Goal: Information Seeking & Learning: Learn about a topic

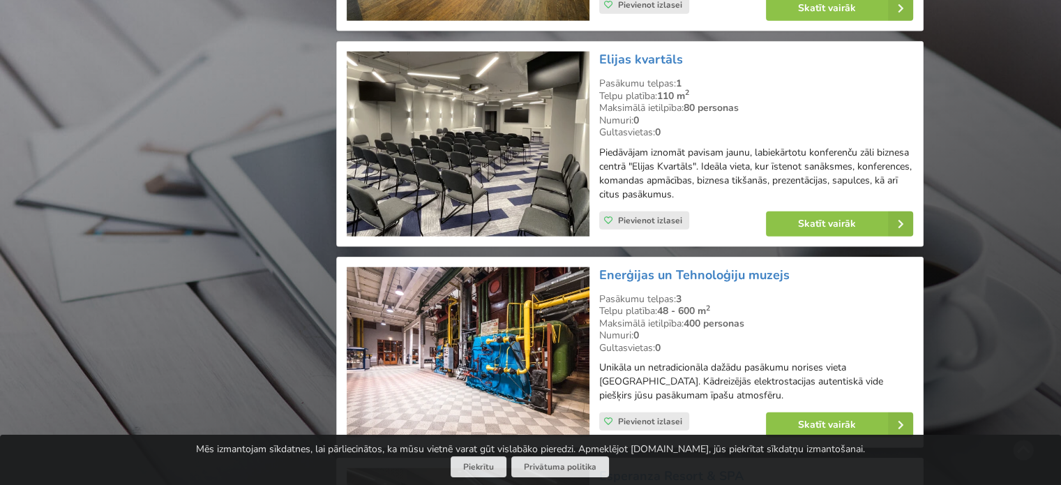
scroll to position [3417, 0]
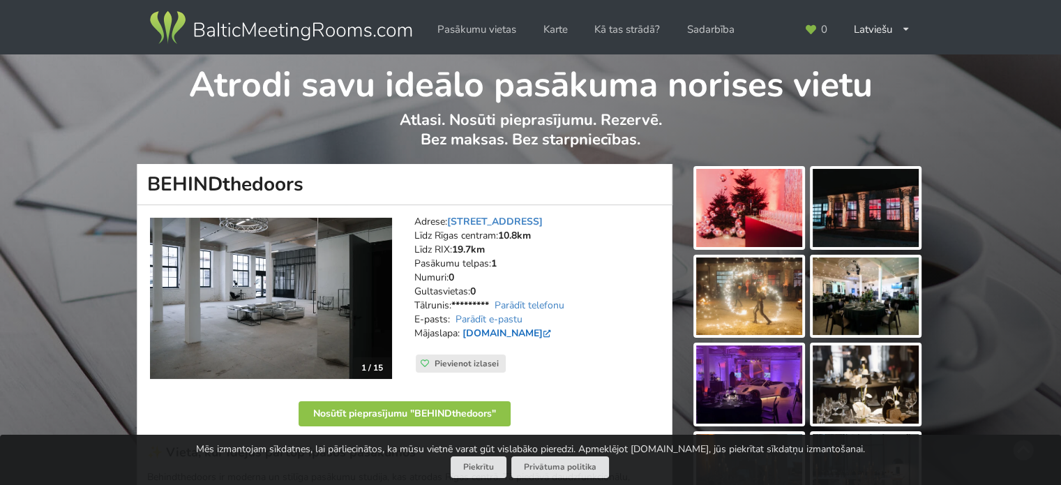
click at [539, 335] on link "www.behindthedoors.lv" at bounding box center [507, 332] width 91 height 13
click at [310, 289] on img at bounding box center [271, 298] width 242 height 161
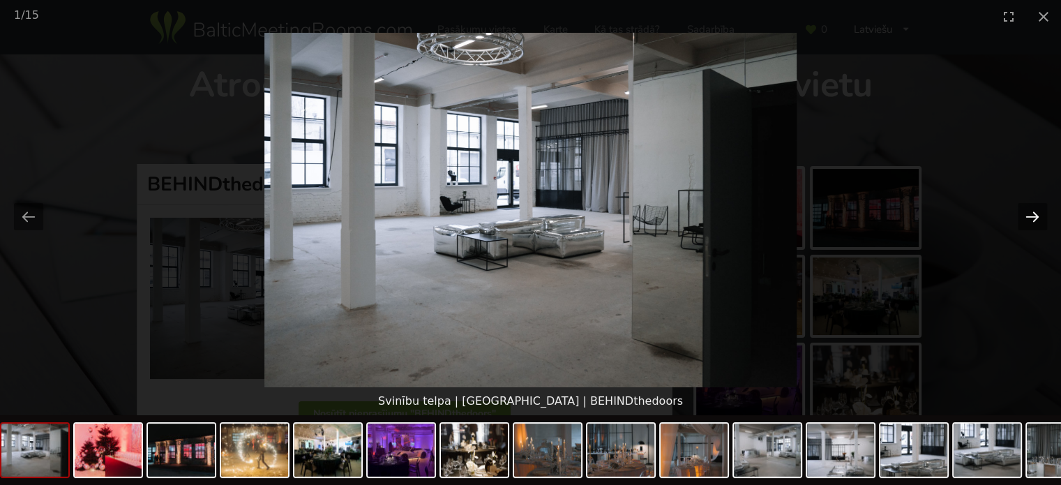
click at [1039, 211] on button "Next slide" at bounding box center [1031, 216] width 29 height 27
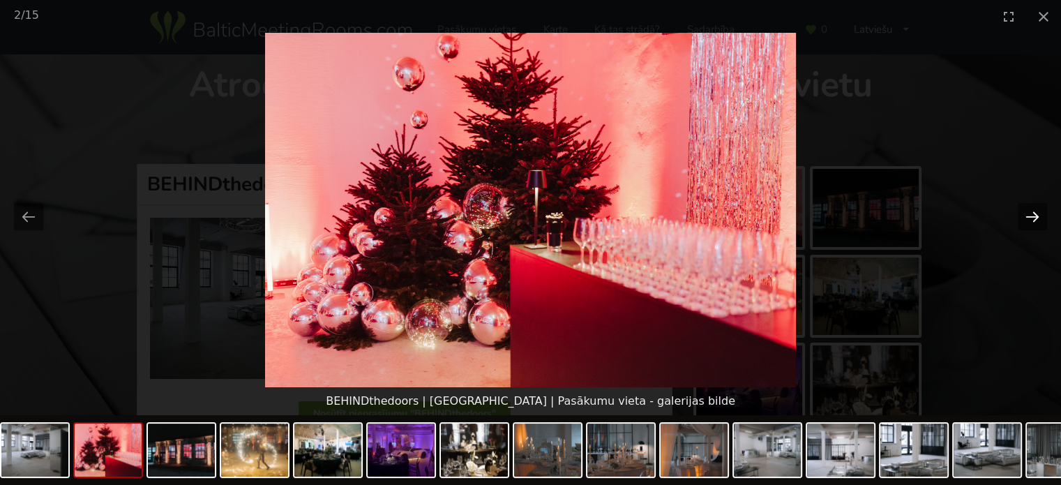
click at [1039, 211] on button "Next slide" at bounding box center [1031, 216] width 29 height 27
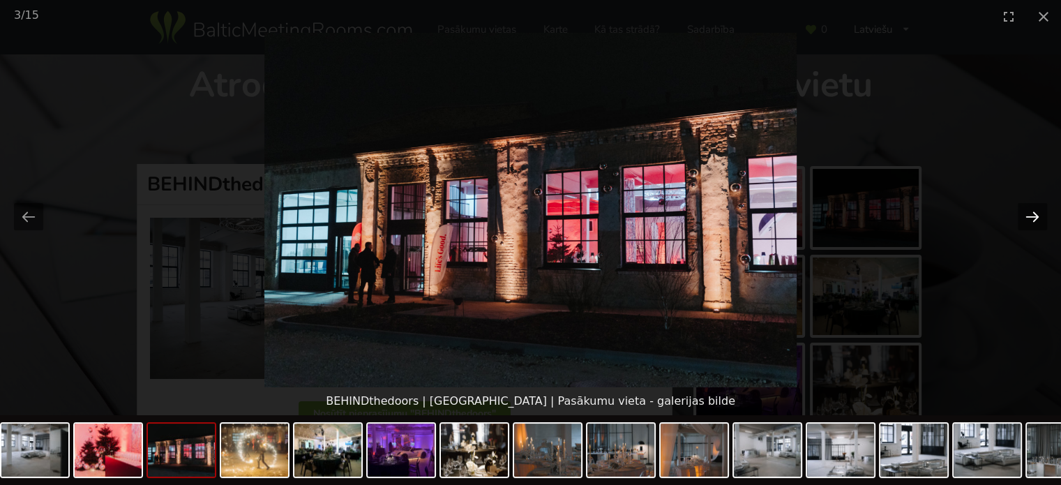
click at [1039, 211] on button "Next slide" at bounding box center [1031, 216] width 29 height 27
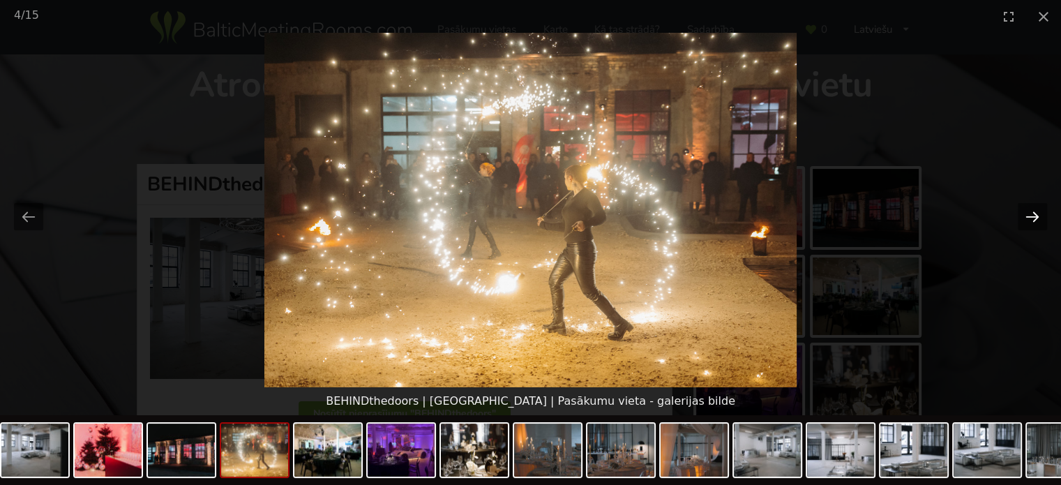
click at [1039, 211] on button "Next slide" at bounding box center [1031, 216] width 29 height 27
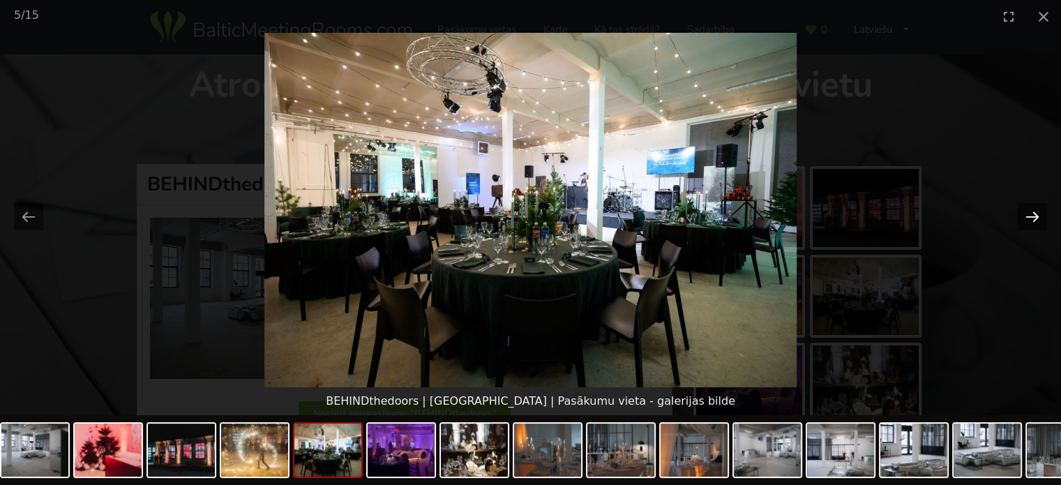
click at [1039, 211] on button "Next slide" at bounding box center [1031, 216] width 29 height 27
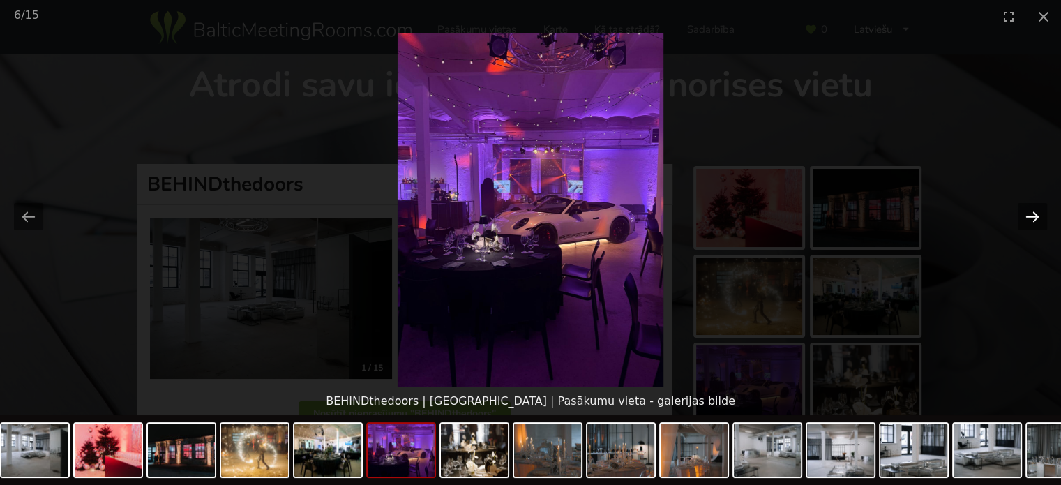
click at [1039, 211] on button "Next slide" at bounding box center [1031, 216] width 29 height 27
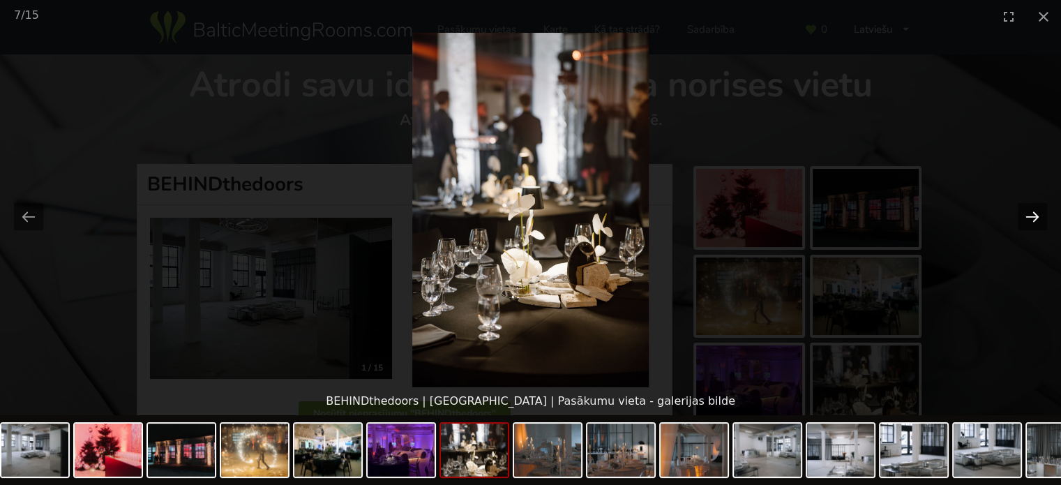
click at [1039, 211] on button "Next slide" at bounding box center [1031, 216] width 29 height 27
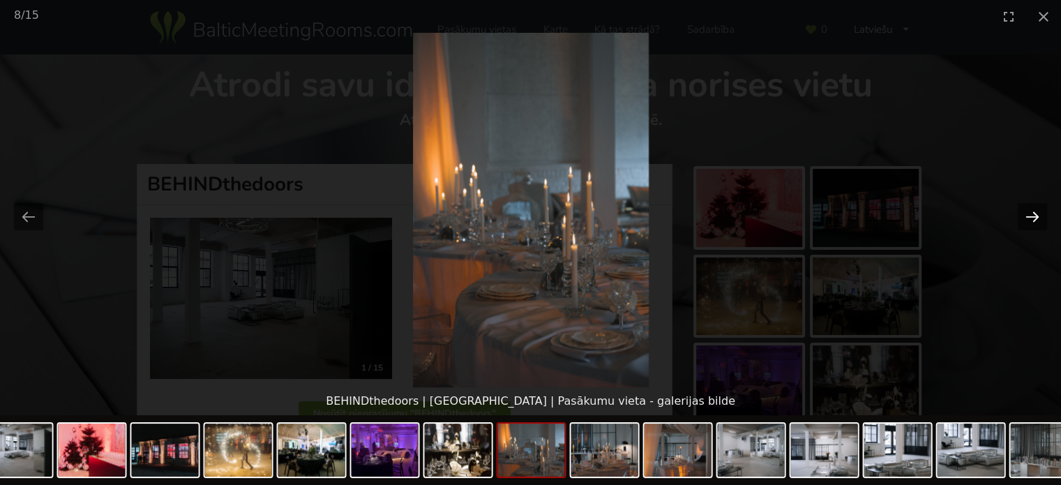
click at [1039, 211] on button "Next slide" at bounding box center [1031, 216] width 29 height 27
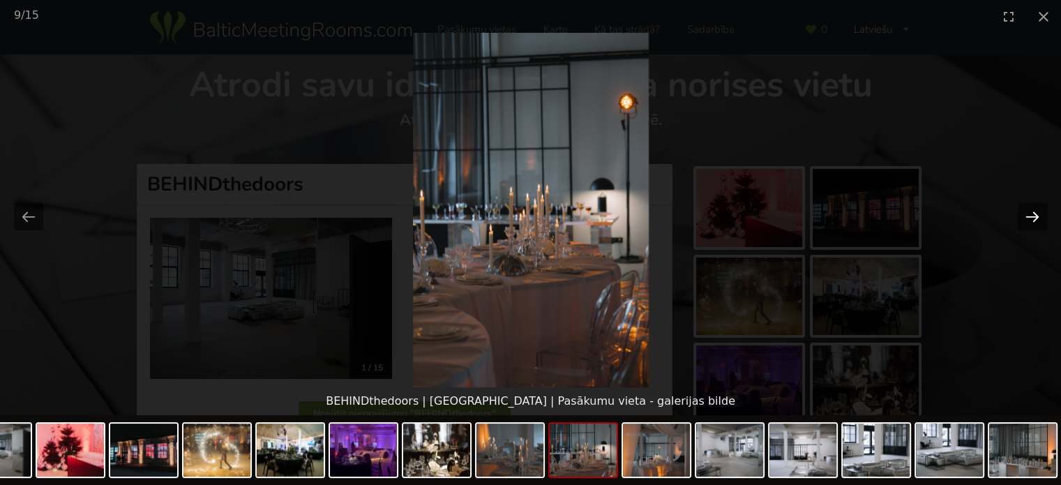
click at [1039, 211] on button "Next slide" at bounding box center [1031, 216] width 29 height 27
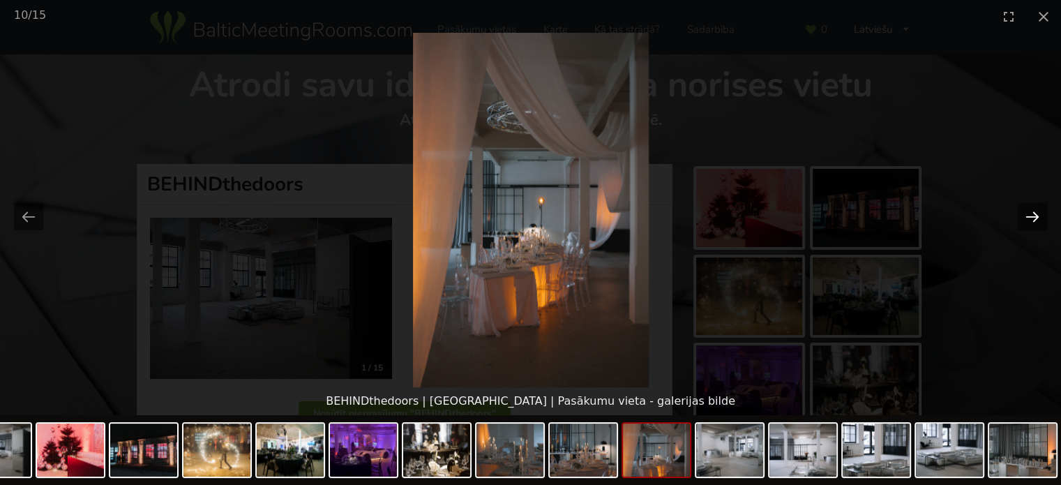
click at [1039, 211] on button "Next slide" at bounding box center [1031, 216] width 29 height 27
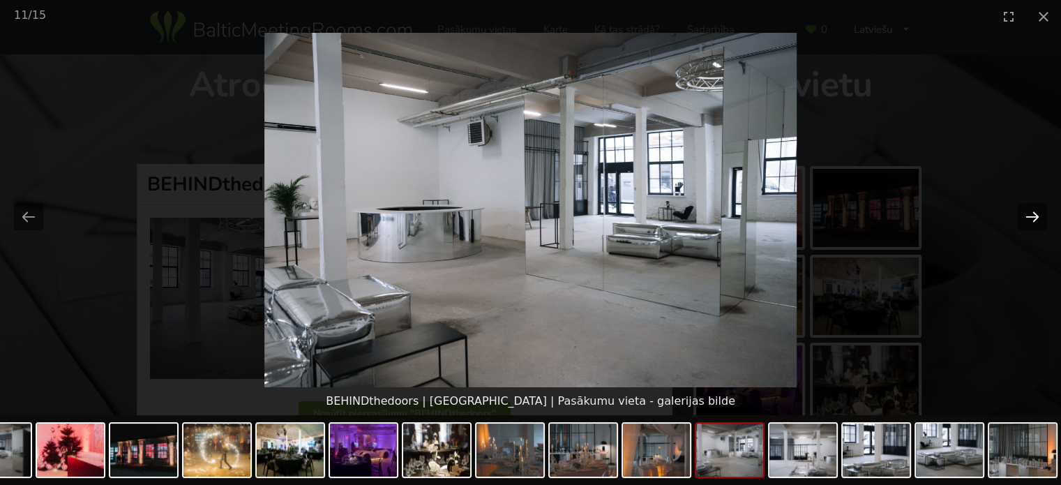
click at [1039, 211] on button "Next slide" at bounding box center [1031, 216] width 29 height 27
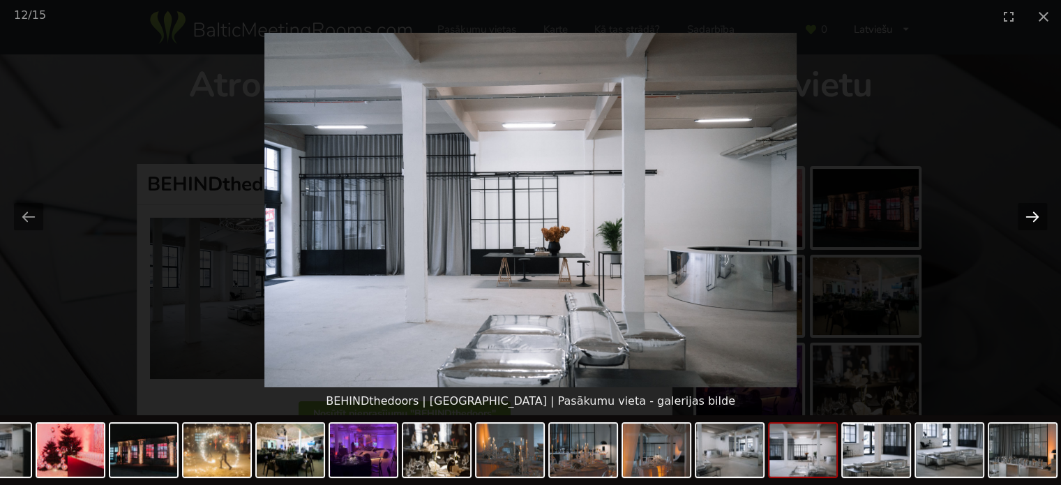
click at [1039, 211] on button "Next slide" at bounding box center [1031, 216] width 29 height 27
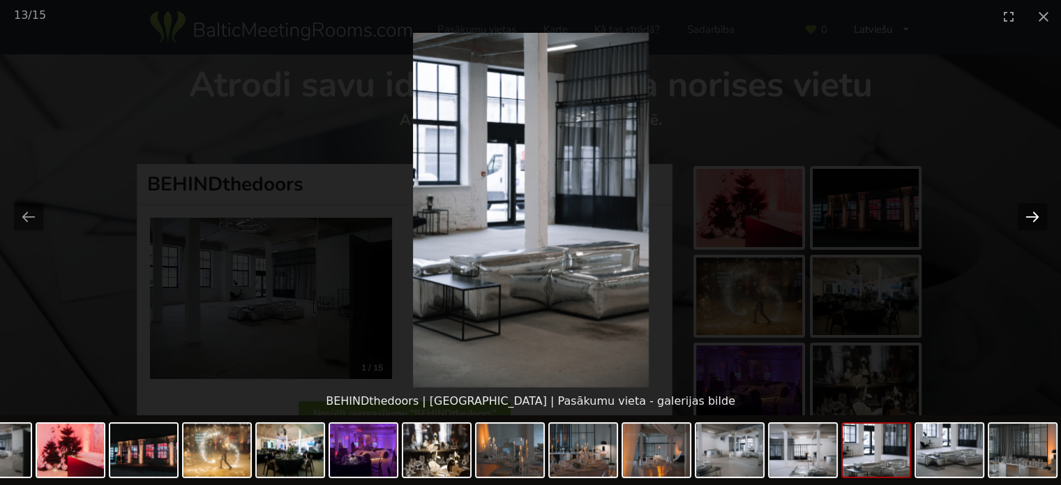
click at [1039, 211] on button "Next slide" at bounding box center [1031, 216] width 29 height 27
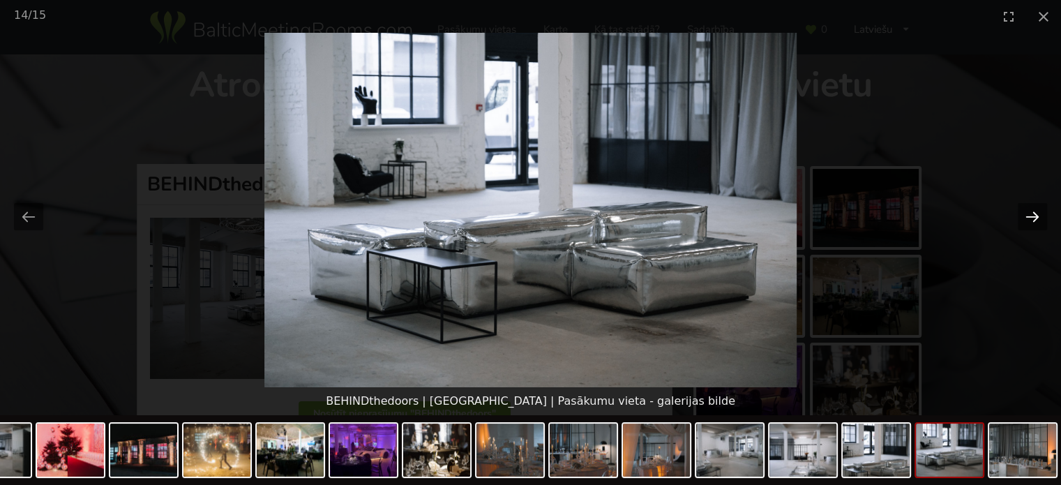
click at [1039, 211] on button "Next slide" at bounding box center [1031, 216] width 29 height 27
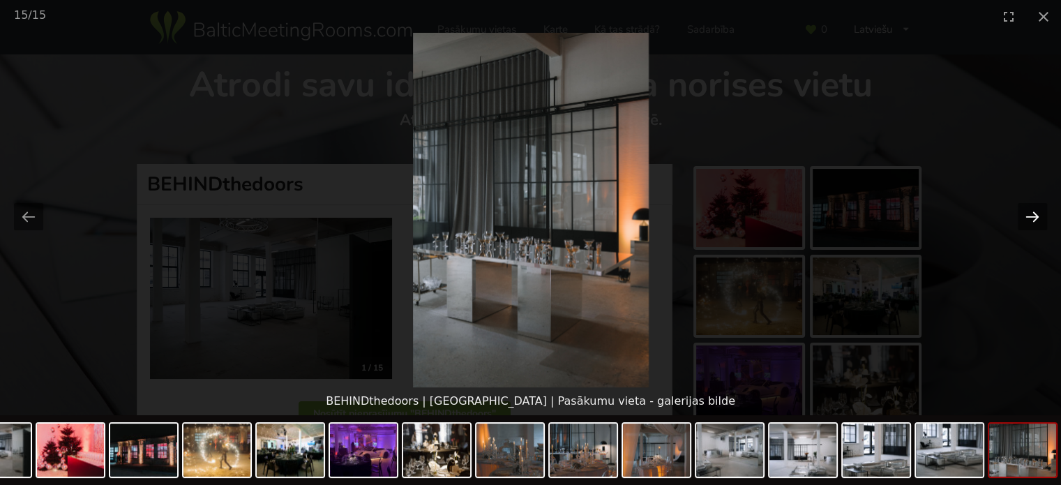
click at [1039, 211] on button "Next slide" at bounding box center [1031, 216] width 29 height 27
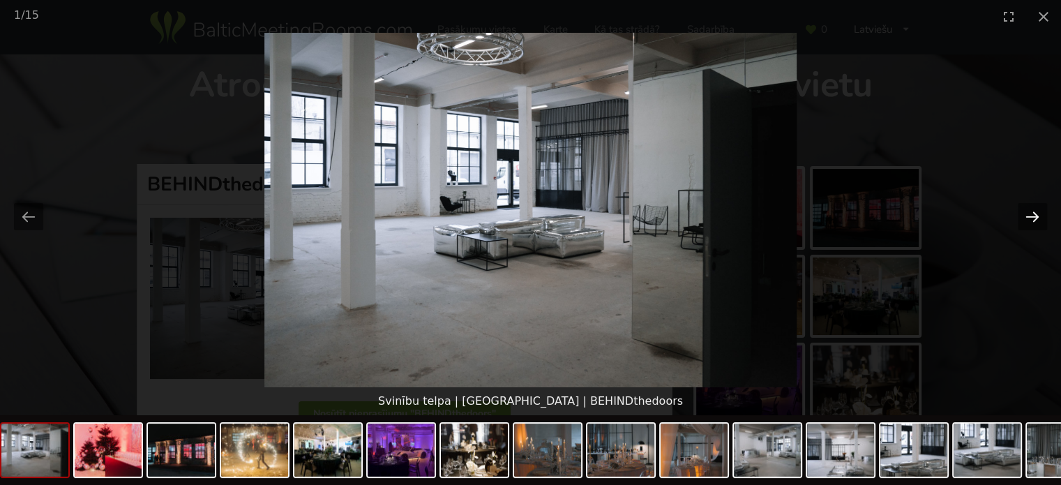
click at [1039, 211] on button "Next slide" at bounding box center [1031, 216] width 29 height 27
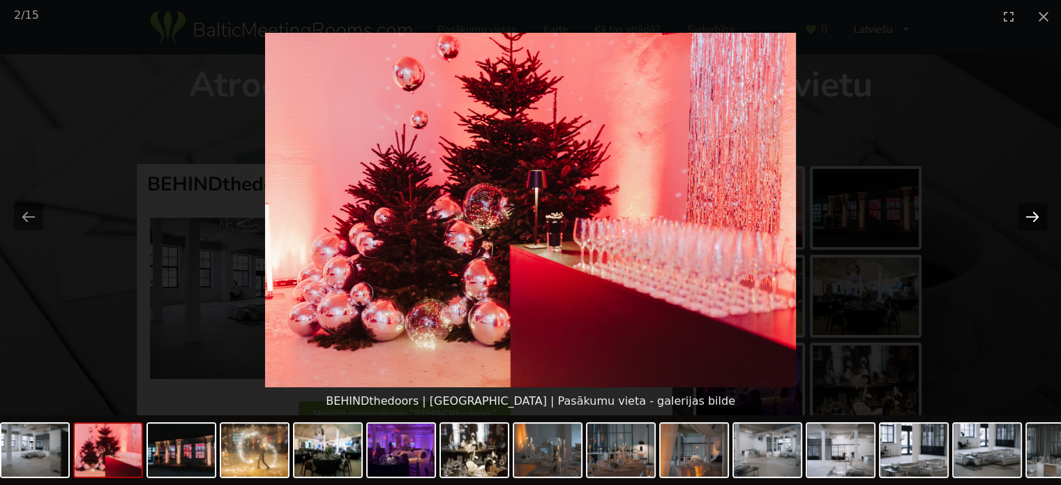
click at [1039, 211] on button "Next slide" at bounding box center [1031, 216] width 29 height 27
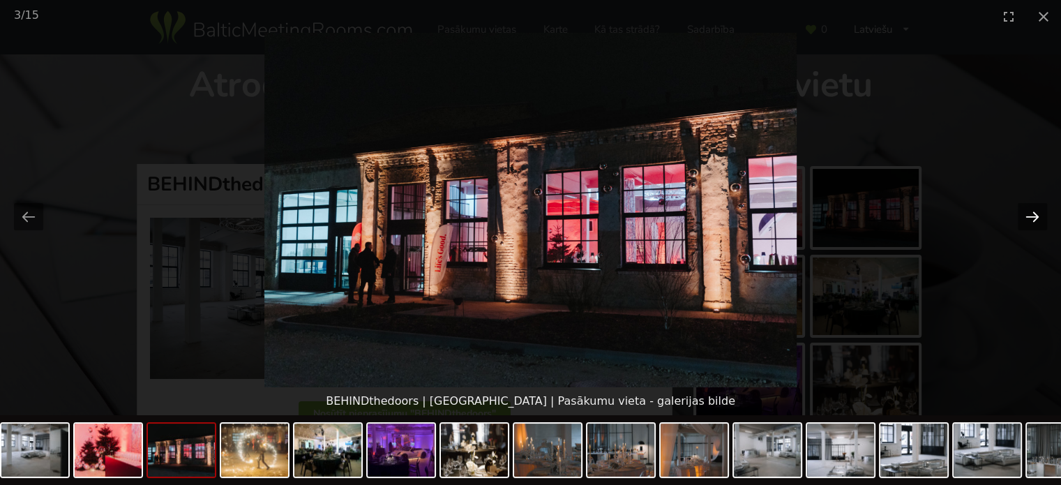
click at [1039, 211] on button "Next slide" at bounding box center [1031, 216] width 29 height 27
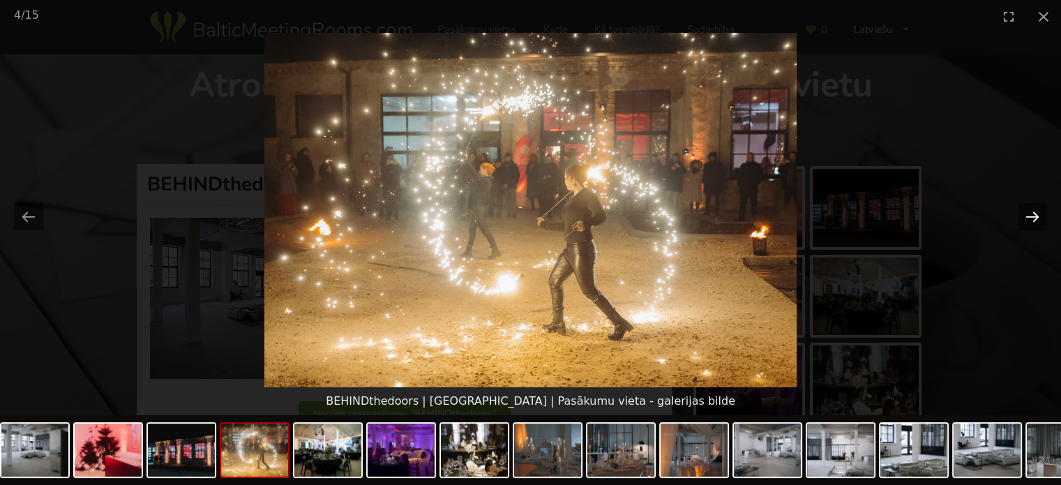
click at [1039, 211] on button "Next slide" at bounding box center [1031, 216] width 29 height 27
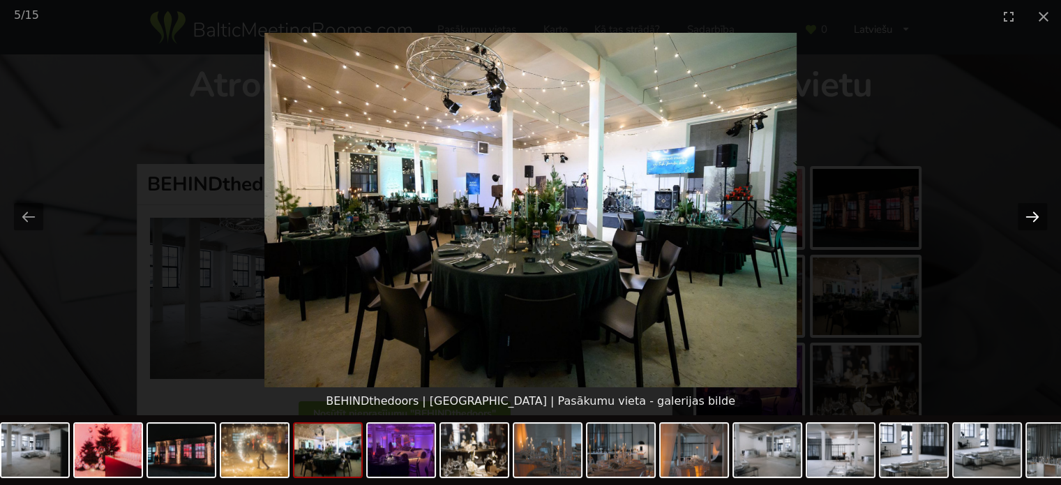
click at [1039, 211] on button "Next slide" at bounding box center [1031, 216] width 29 height 27
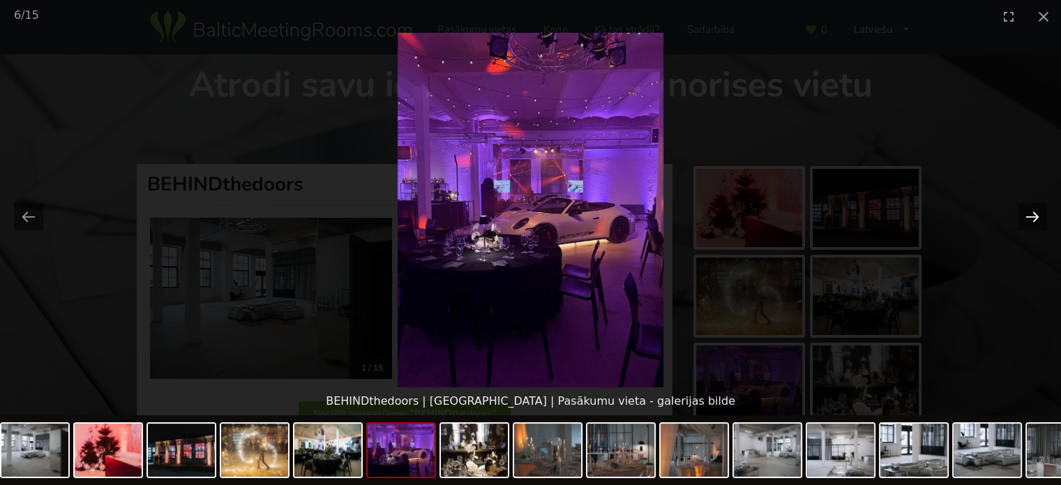
click at [1039, 211] on button "Next slide" at bounding box center [1031, 216] width 29 height 27
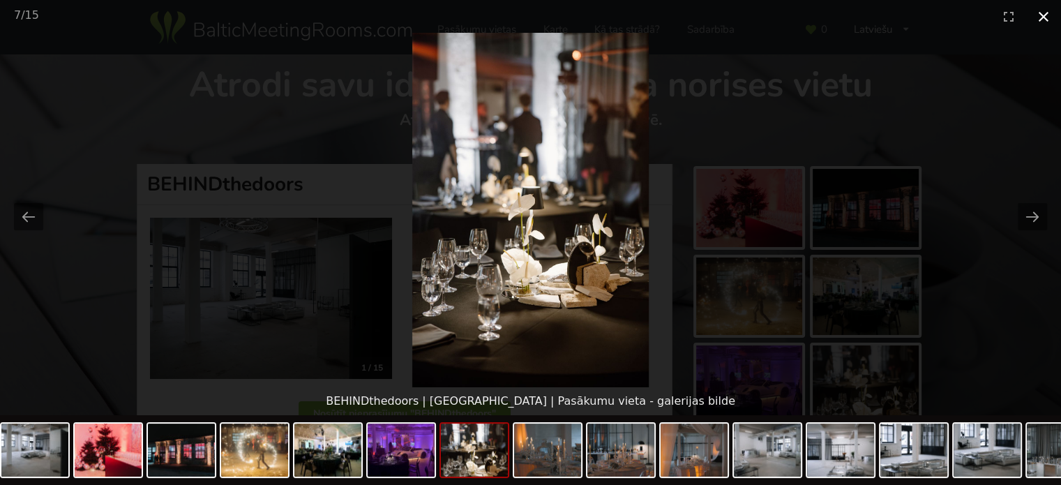
click at [1040, 16] on button "Close gallery" at bounding box center [1043, 16] width 35 height 33
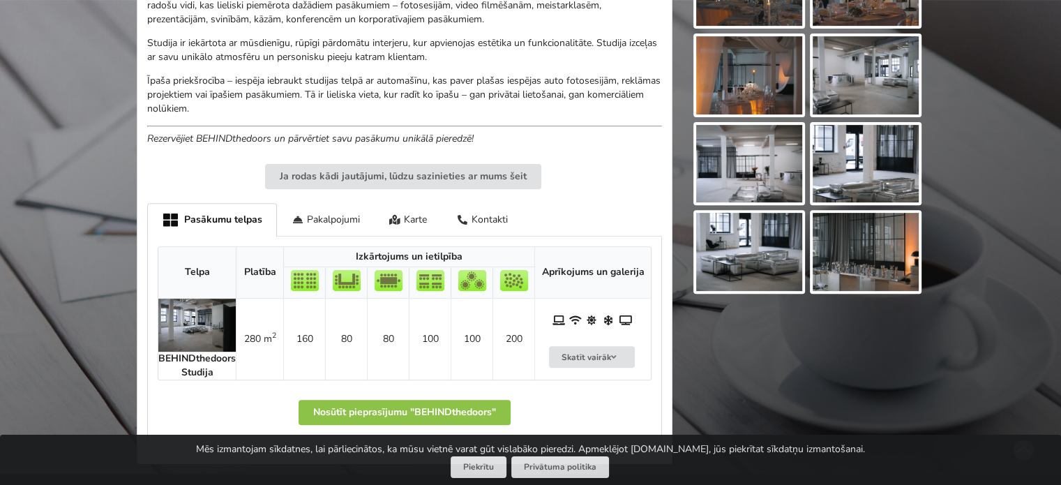
scroll to position [488, 0]
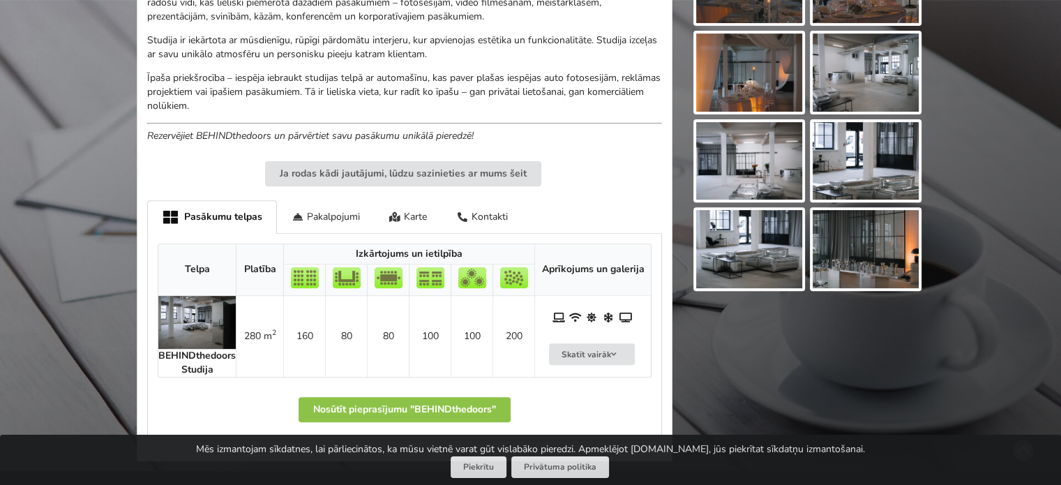
click at [877, 239] on img at bounding box center [865, 249] width 106 height 78
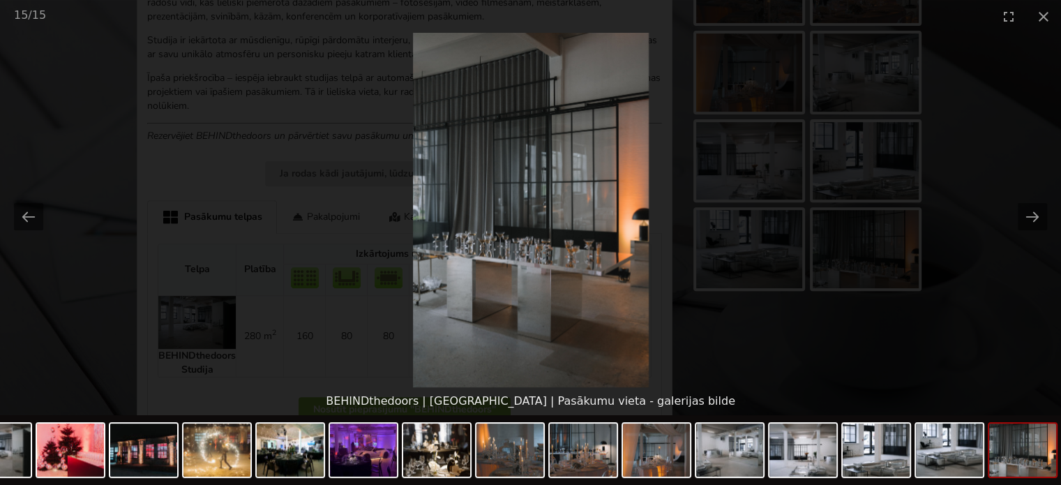
click at [607, 252] on img at bounding box center [531, 210] width 236 height 354
click at [1031, 209] on button "Next slide" at bounding box center [1031, 216] width 29 height 27
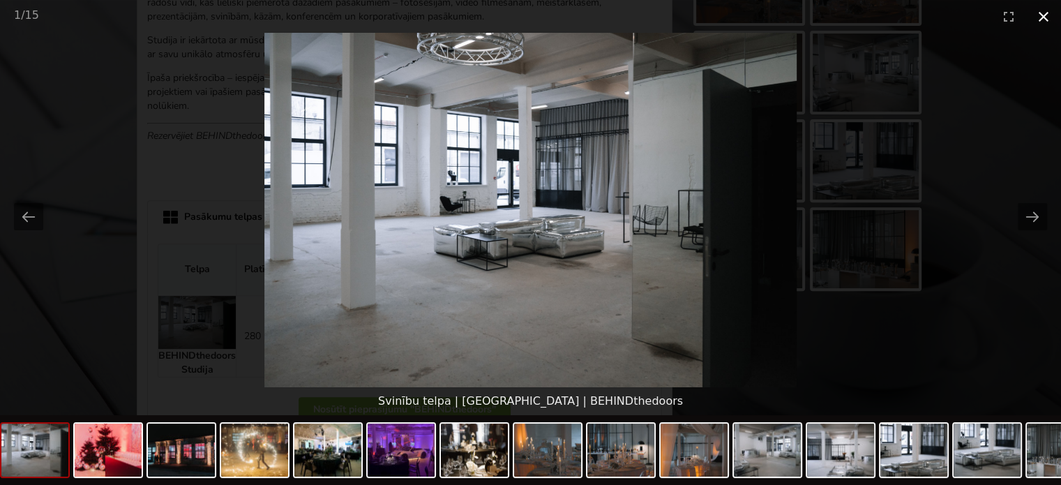
click at [1049, 15] on button "Close gallery" at bounding box center [1043, 16] width 35 height 33
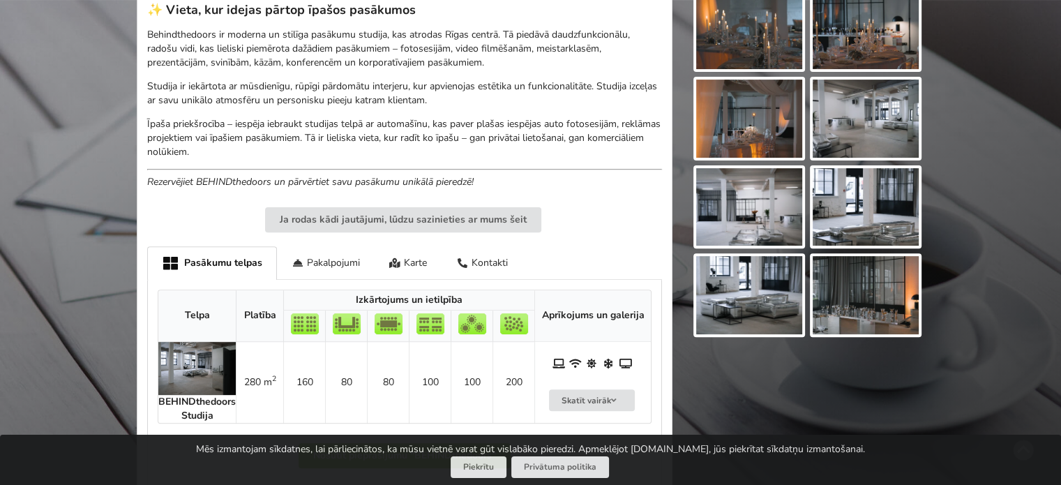
scroll to position [418, 0]
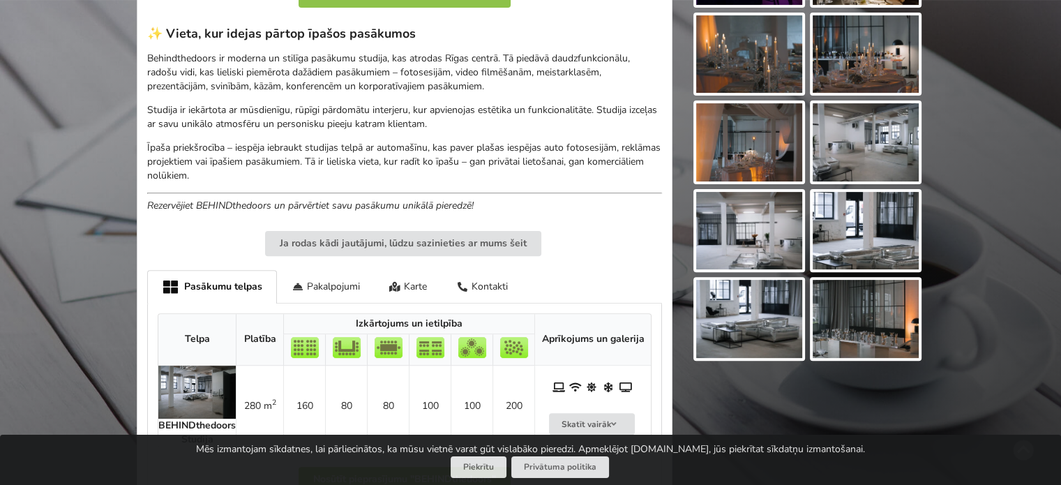
click at [854, 317] on img at bounding box center [865, 319] width 106 height 78
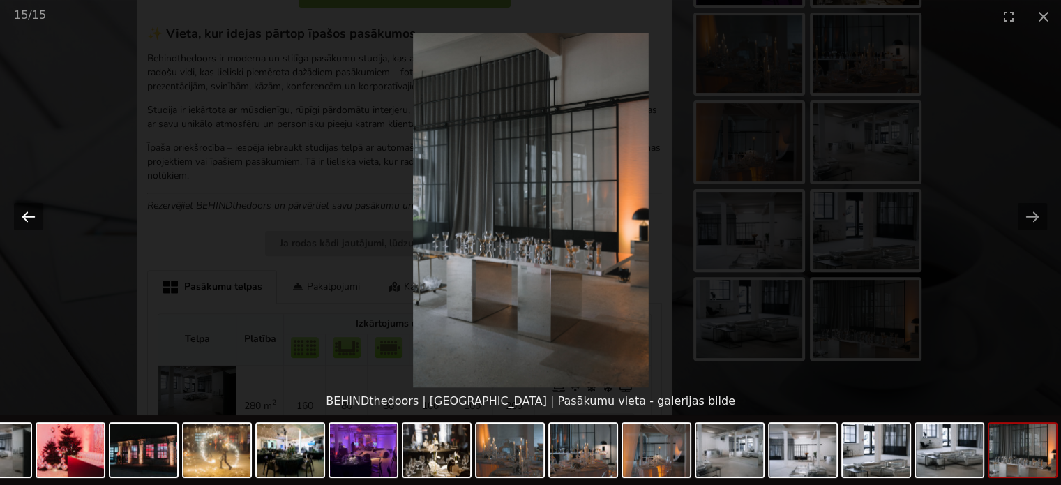
click at [32, 215] on button "Previous slide" at bounding box center [28, 216] width 29 height 27
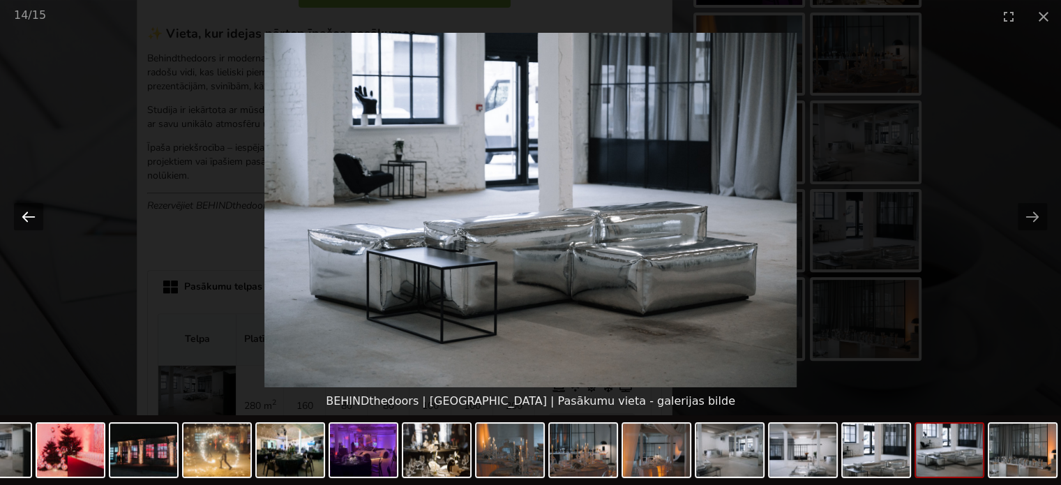
click at [32, 215] on button "Previous slide" at bounding box center [28, 216] width 29 height 27
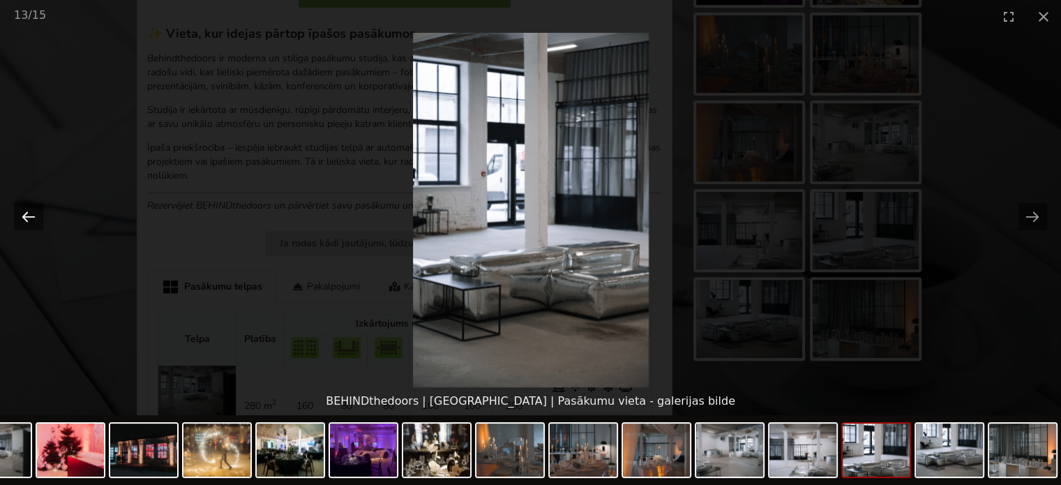
click at [32, 215] on button "Previous slide" at bounding box center [28, 216] width 29 height 27
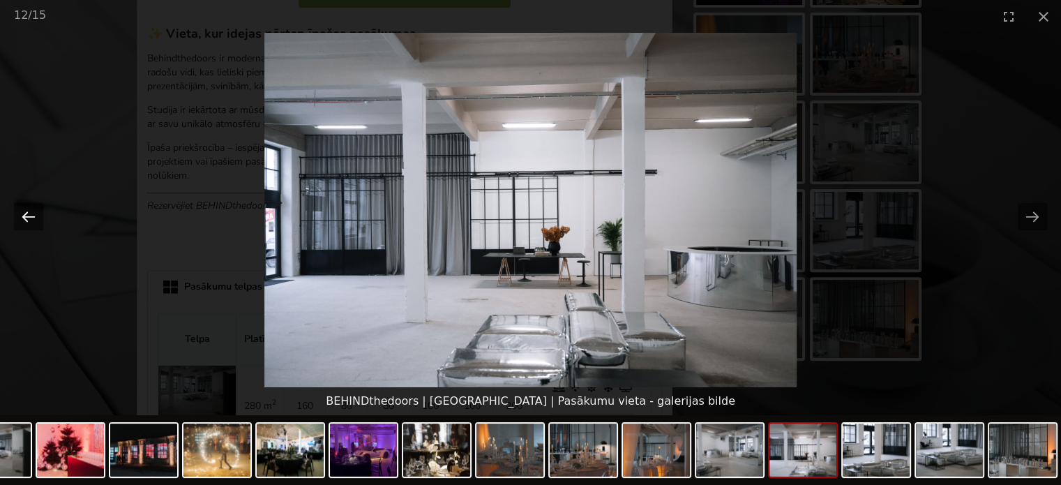
click at [32, 215] on button "Previous slide" at bounding box center [28, 216] width 29 height 27
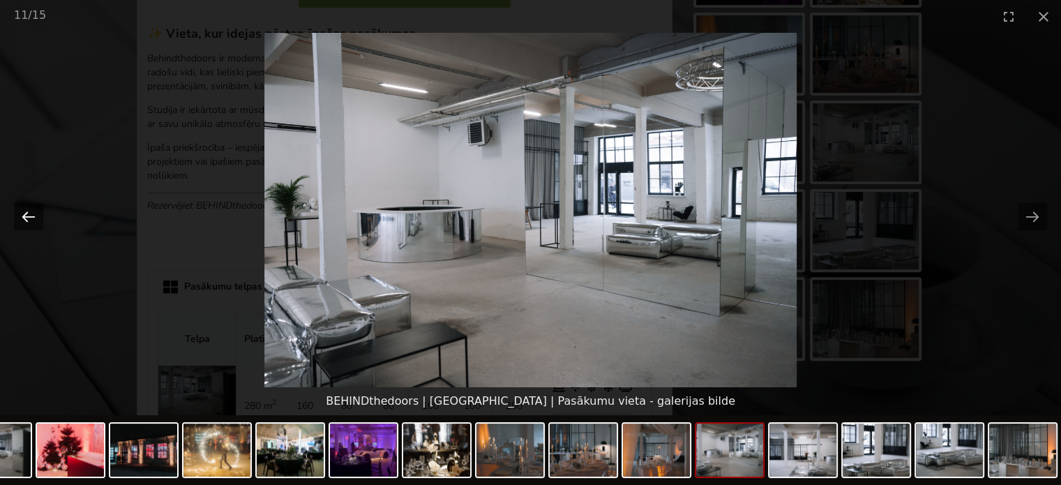
click at [32, 215] on button "Previous slide" at bounding box center [28, 216] width 29 height 27
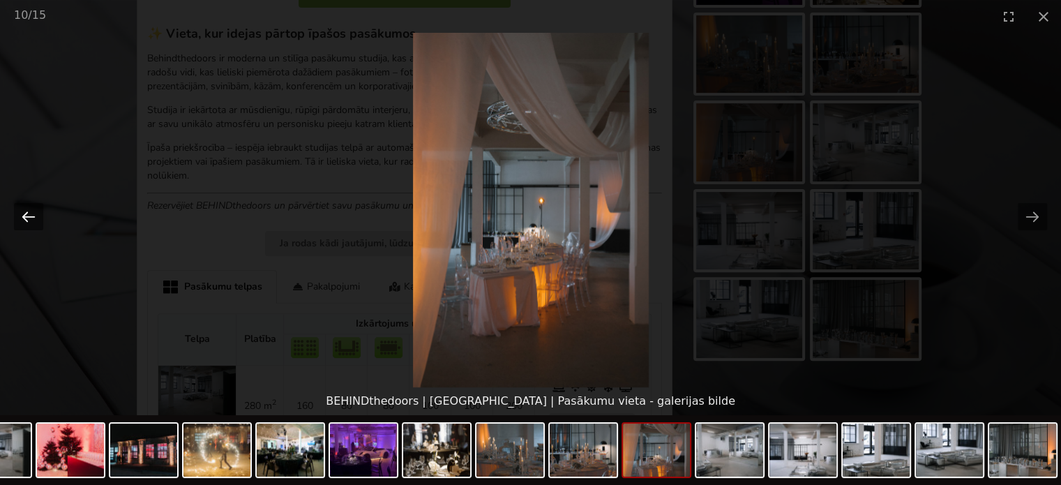
click at [32, 215] on button "Previous slide" at bounding box center [28, 216] width 29 height 27
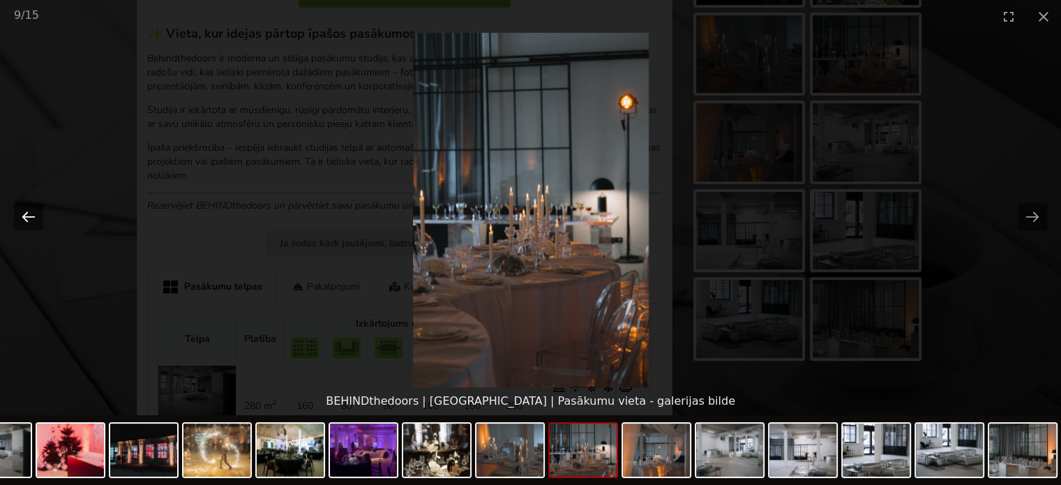
click at [32, 215] on button "Previous slide" at bounding box center [28, 216] width 29 height 27
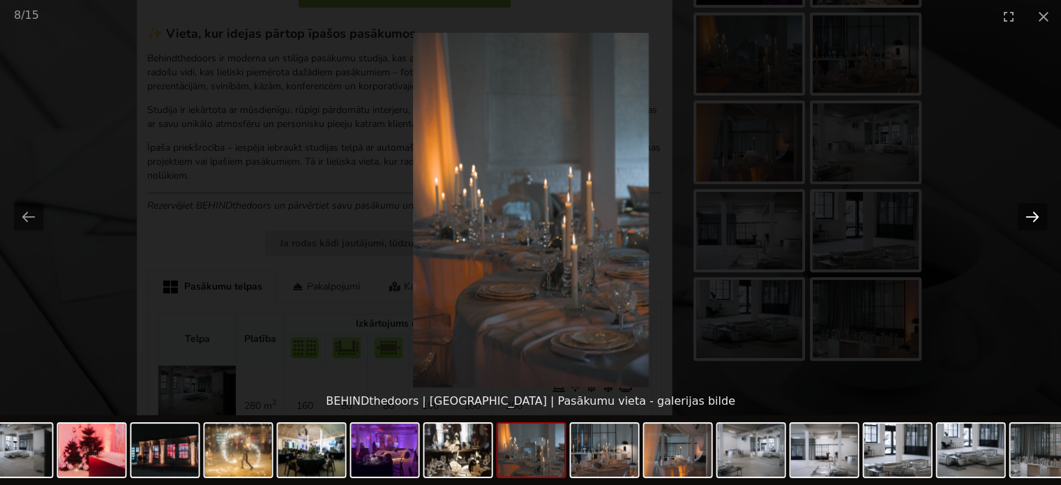
click at [1038, 219] on button "Next slide" at bounding box center [1031, 216] width 29 height 27
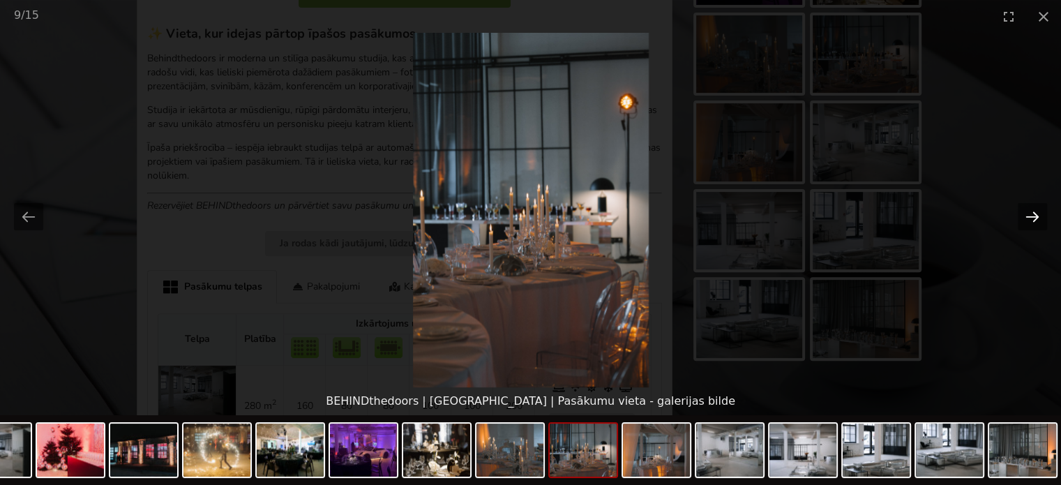
click at [1038, 219] on button "Next slide" at bounding box center [1031, 216] width 29 height 27
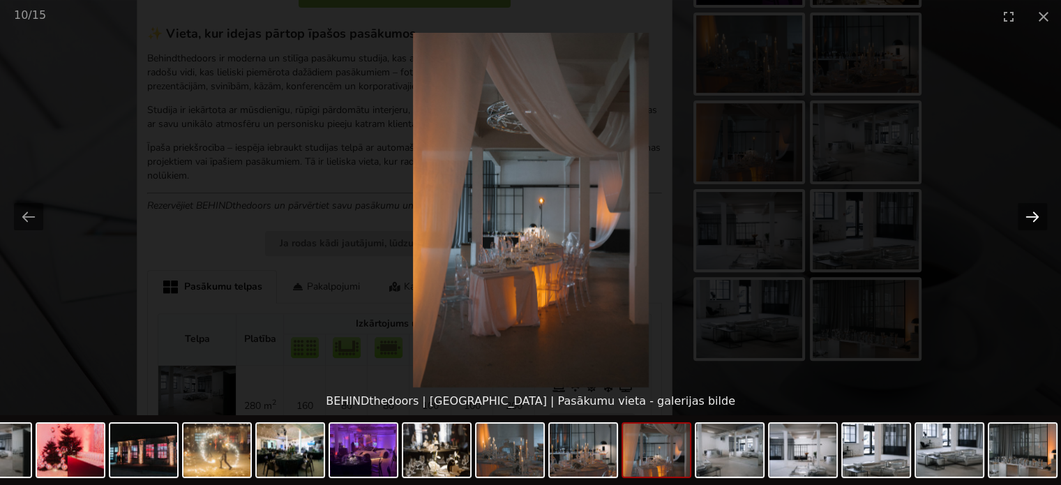
click at [1038, 219] on button "Next slide" at bounding box center [1031, 216] width 29 height 27
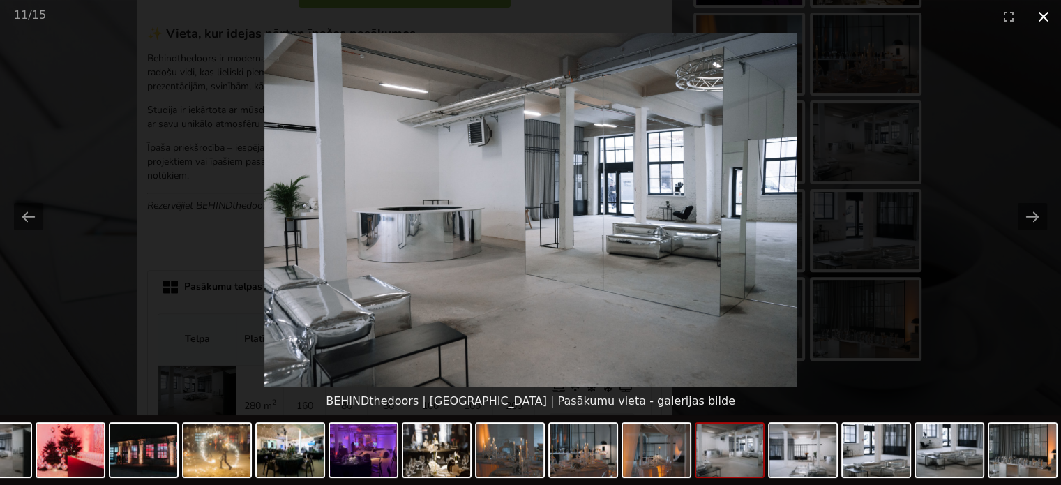
click at [1042, 15] on button "Close gallery" at bounding box center [1043, 16] width 35 height 33
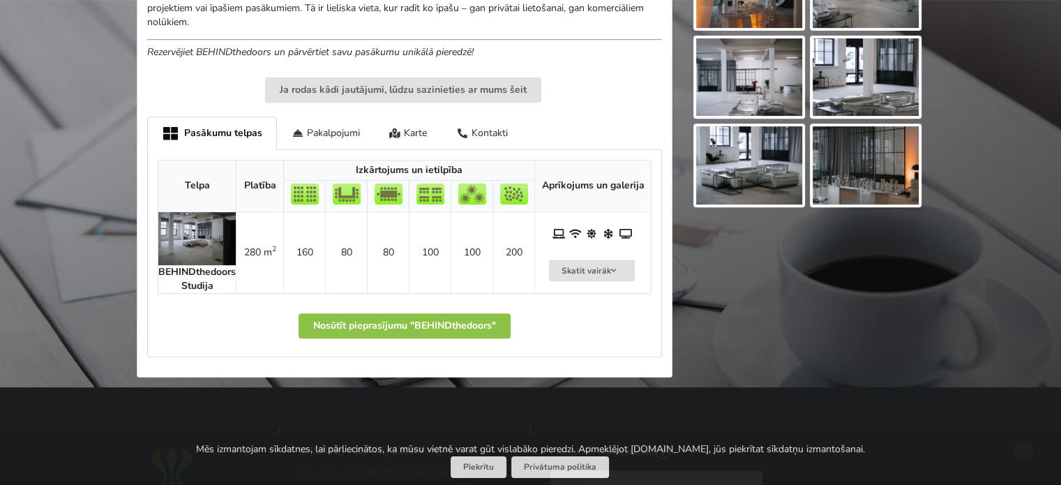
scroll to position [558, 0]
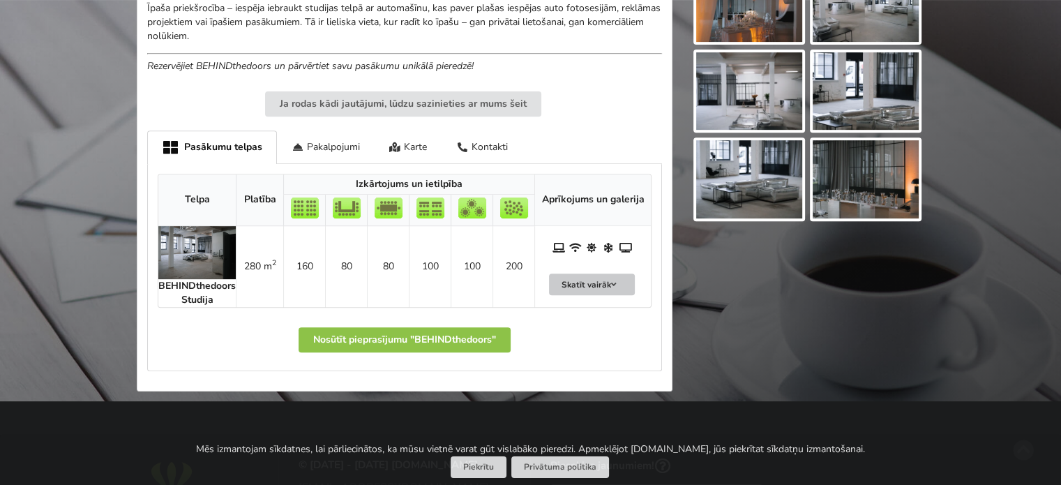
click at [591, 284] on button "Skatīt vairāk" at bounding box center [592, 284] width 86 height 22
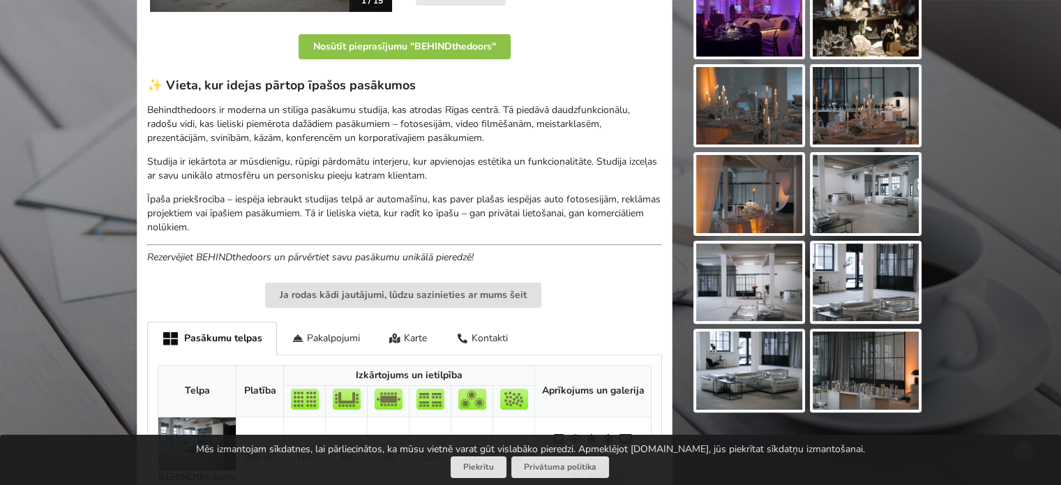
scroll to position [349, 0]
